Goal: Find specific page/section: Find specific page/section

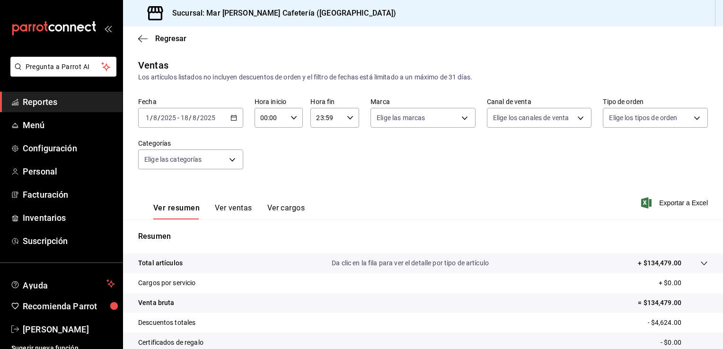
scroll to position [104, 0]
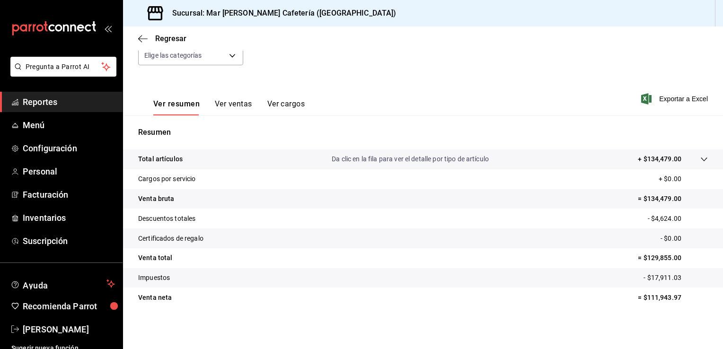
click at [227, 103] on button "Ver ventas" at bounding box center [233, 107] width 37 height 16
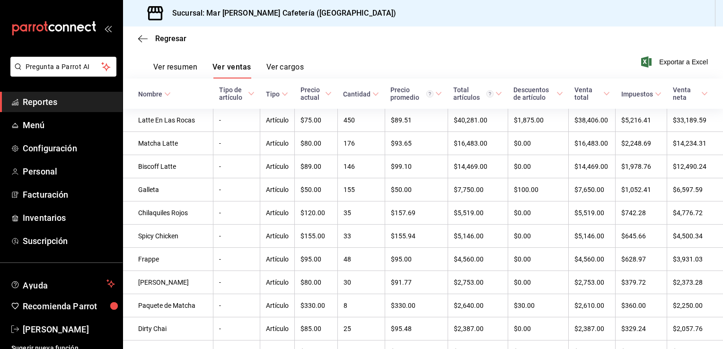
scroll to position [142, 0]
click at [180, 70] on button "Ver resumen" at bounding box center [175, 70] width 44 height 16
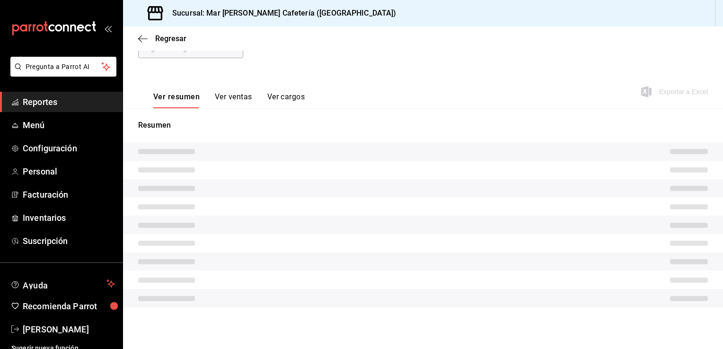
scroll to position [104, 0]
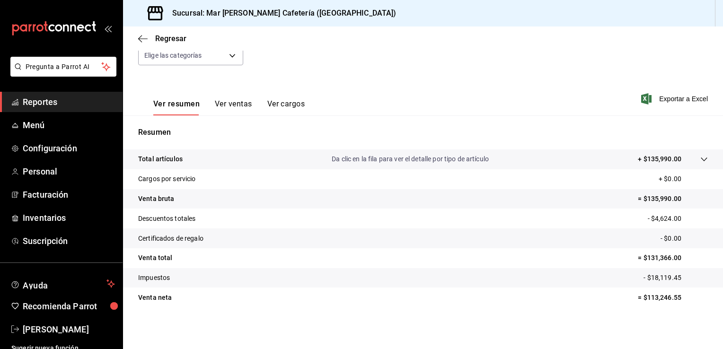
click at [241, 112] on button "Ver ventas" at bounding box center [233, 107] width 37 height 16
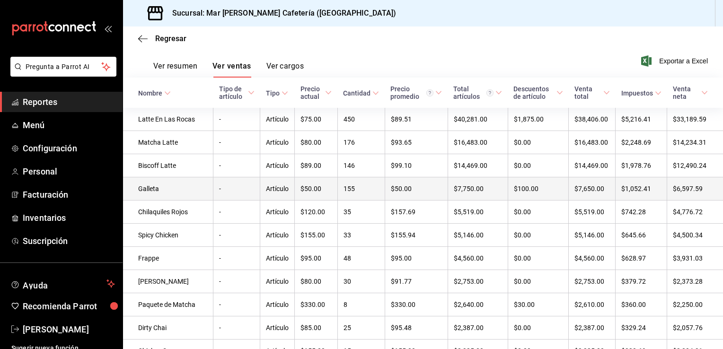
scroll to position [142, 0]
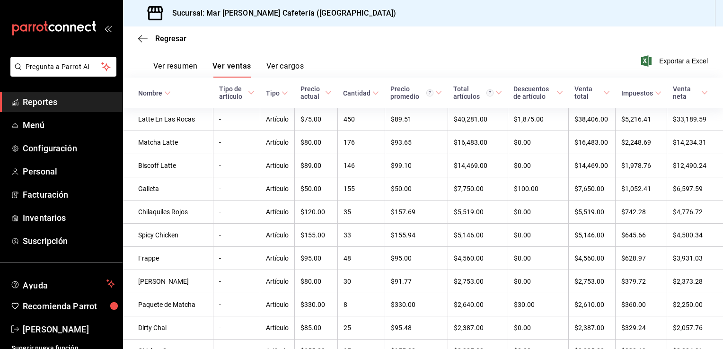
click at [28, 26] on icon "mailbox folders" at bounding box center [53, 28] width 85 height 14
